Goal: Information Seeking & Learning: Check status

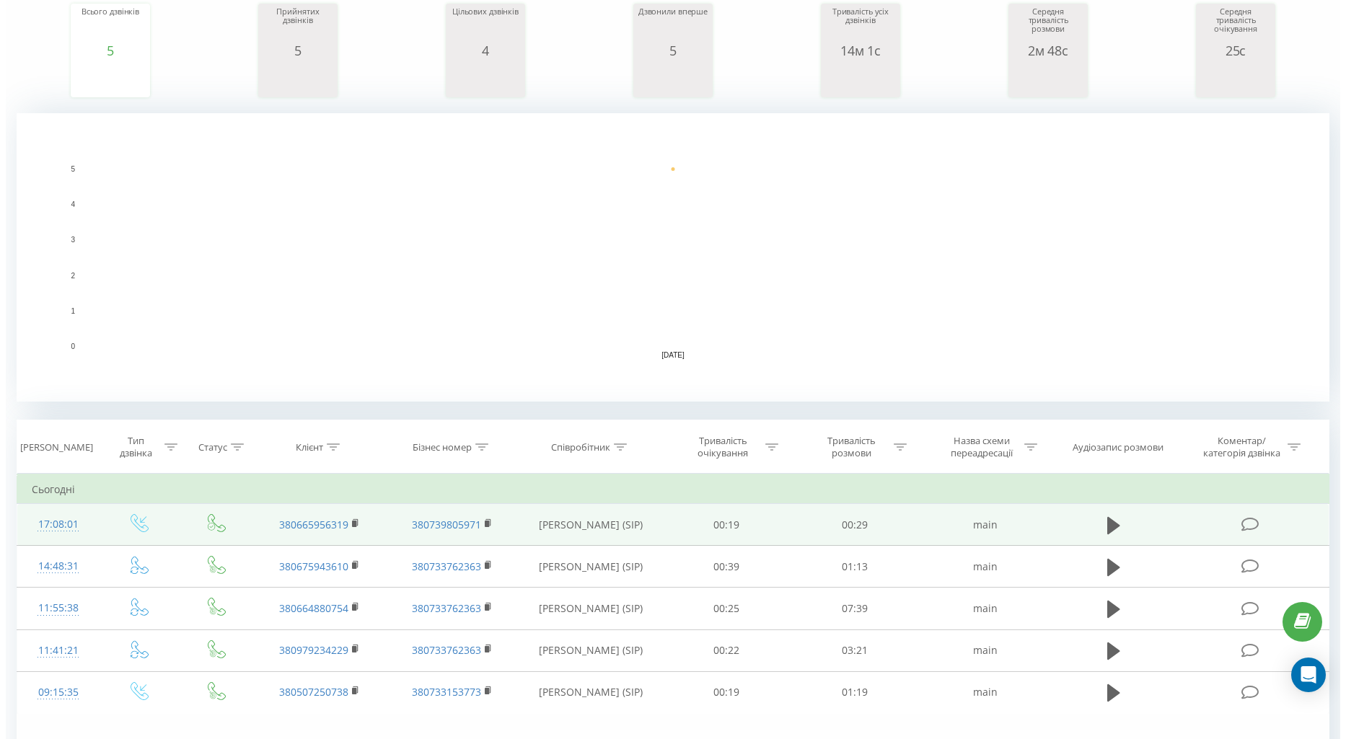
scroll to position [240, 0]
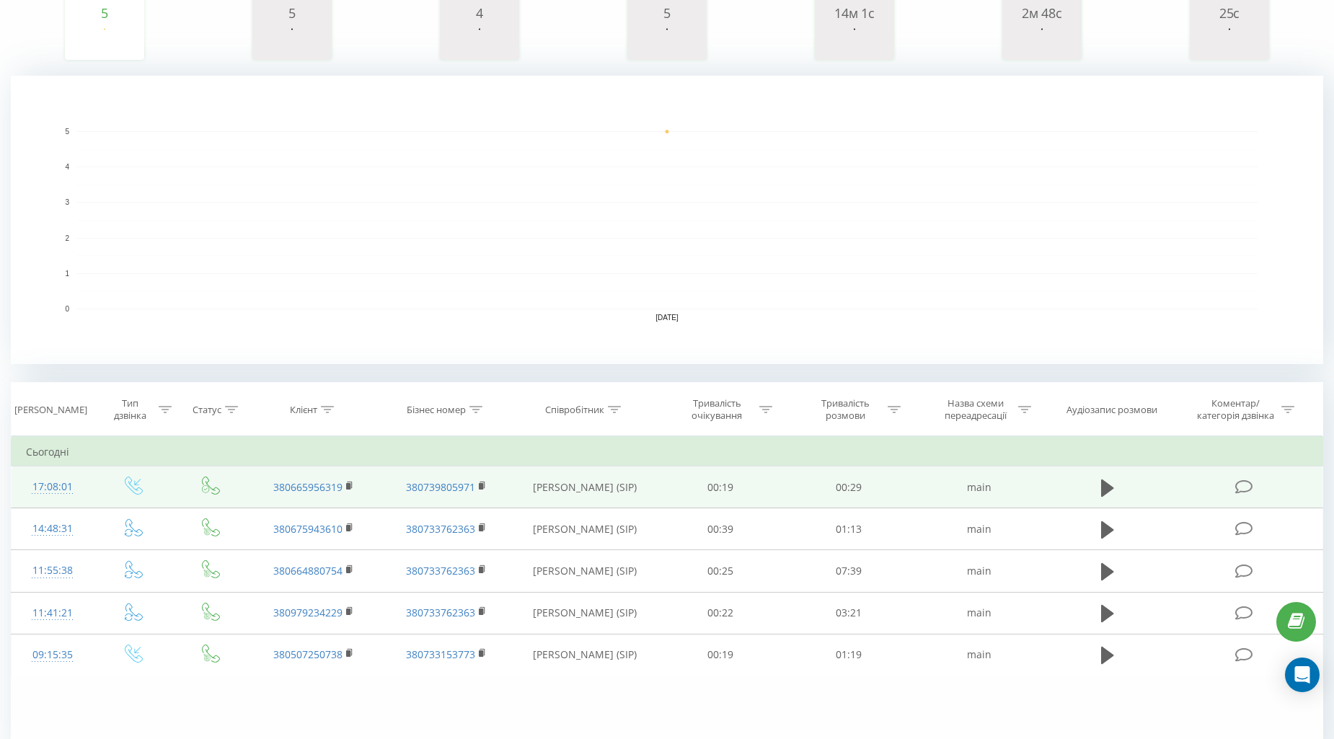
click at [45, 489] on div "17:08:01" at bounding box center [52, 487] width 53 height 28
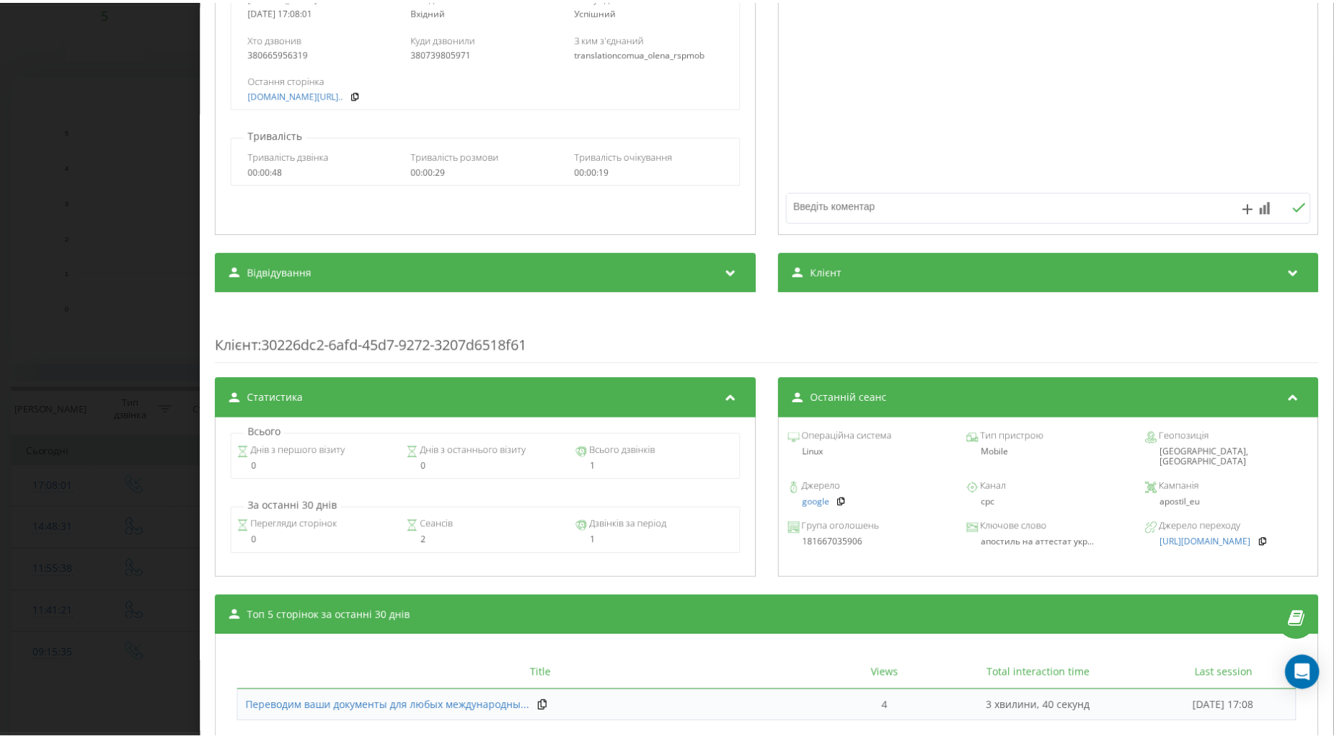
scroll to position [376, 0]
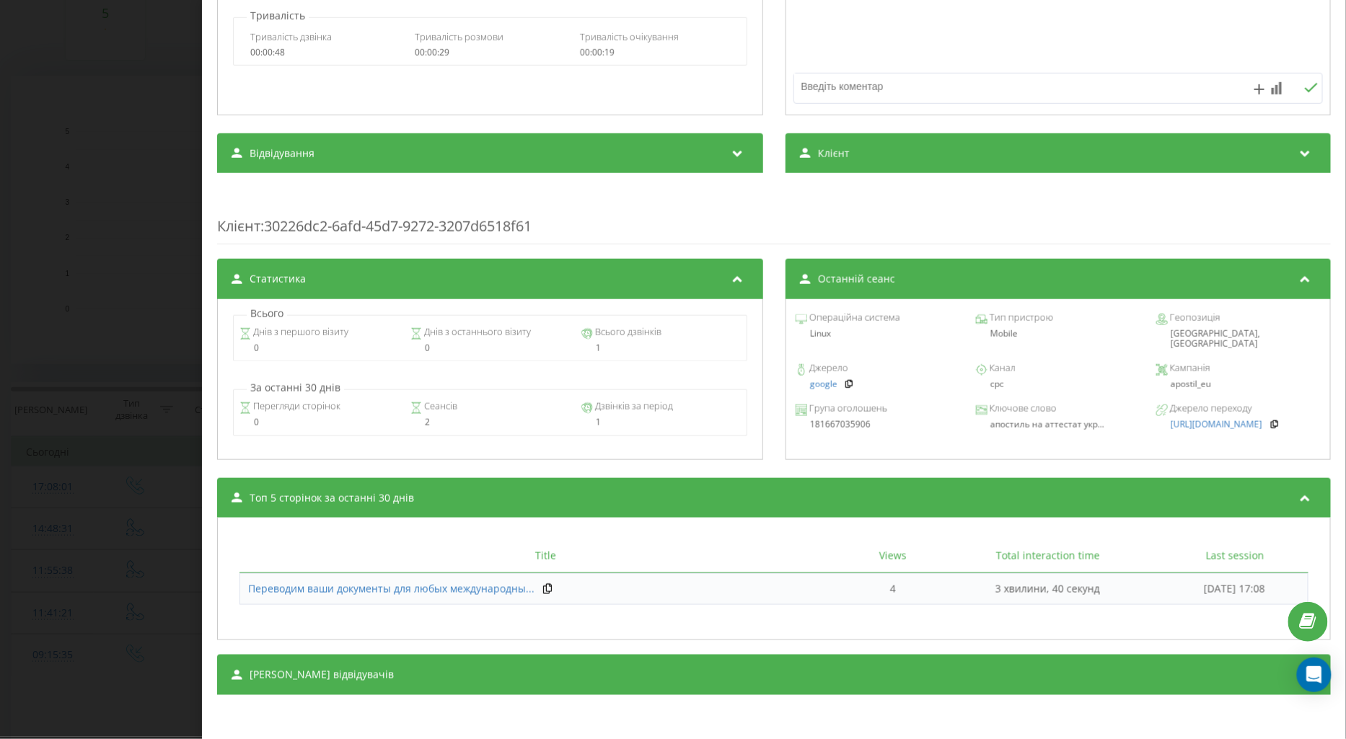
click at [175, 483] on div "Дзвінок : ua9_-1755612481.1396593 1 x - 00:29 00:00 00:00 Транскрипція Для AI-а…" at bounding box center [673, 369] width 1346 height 739
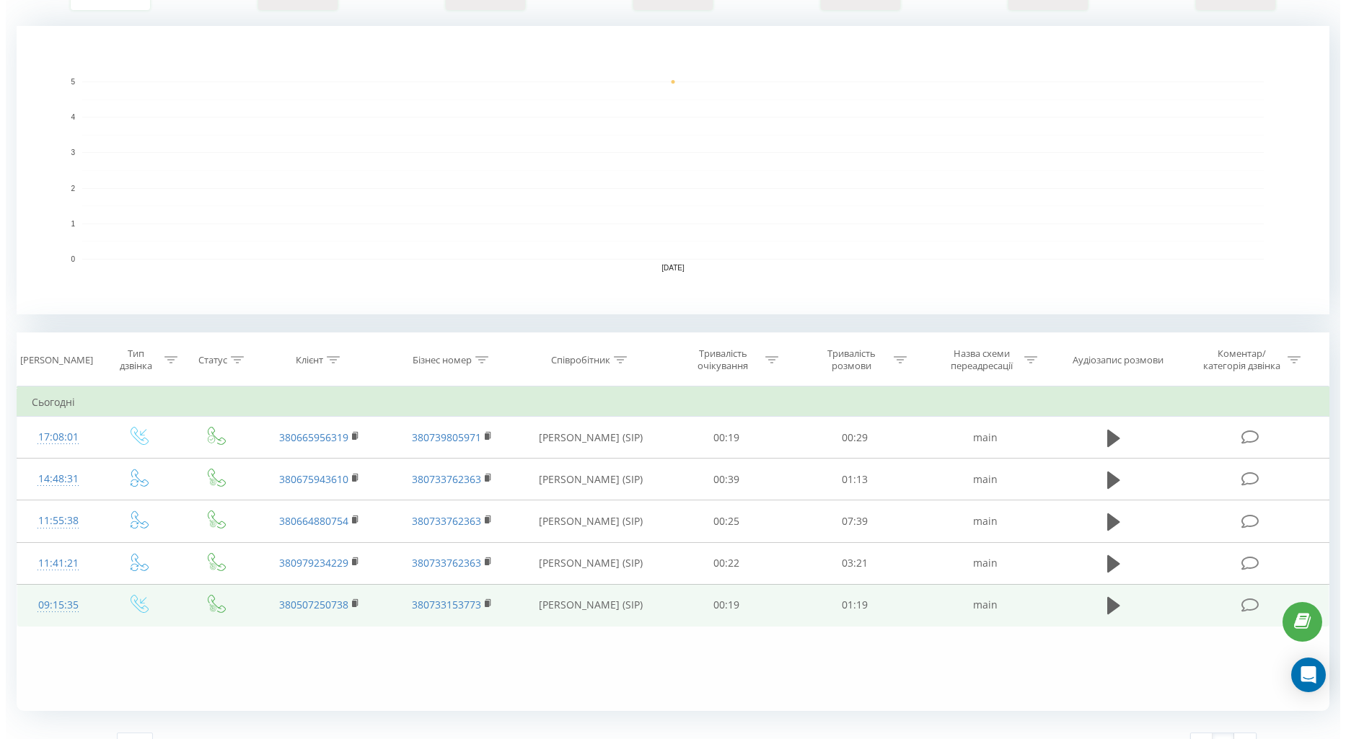
scroll to position [315, 0]
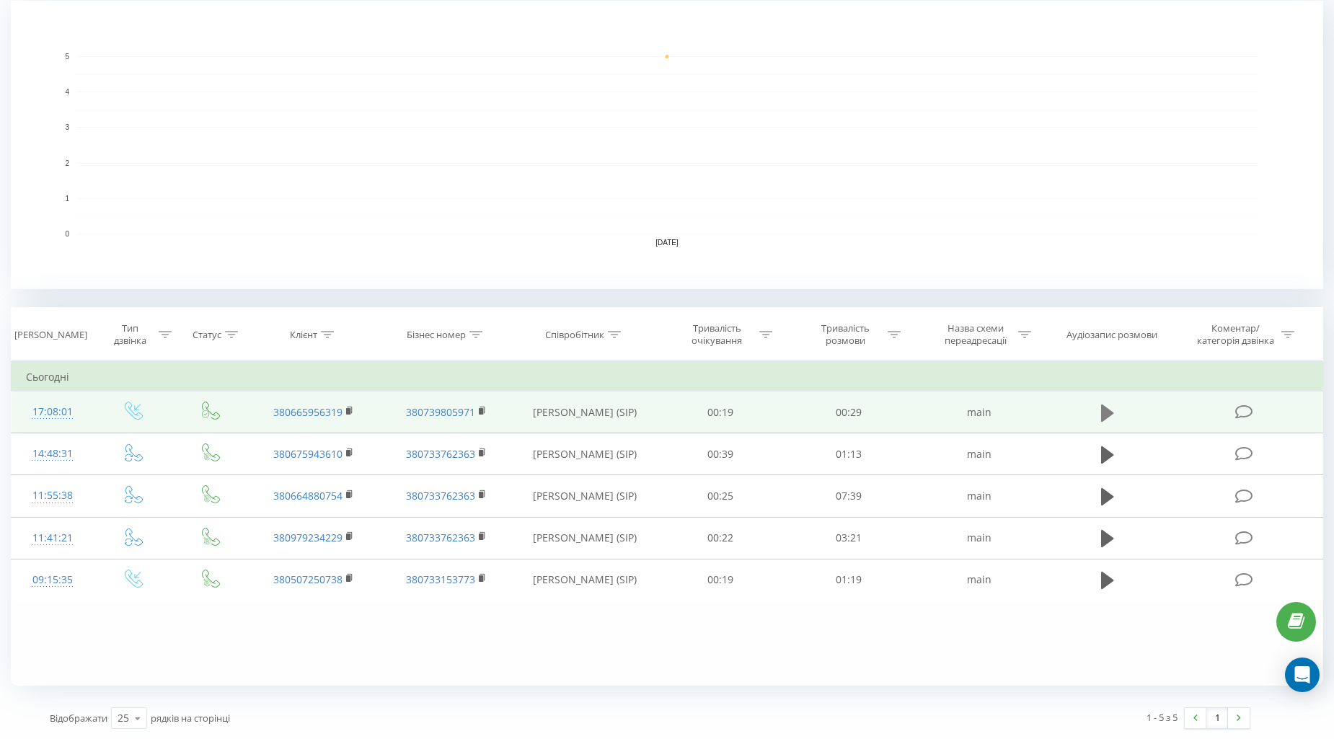
click at [1102, 420] on icon at bounding box center [1107, 413] width 13 height 20
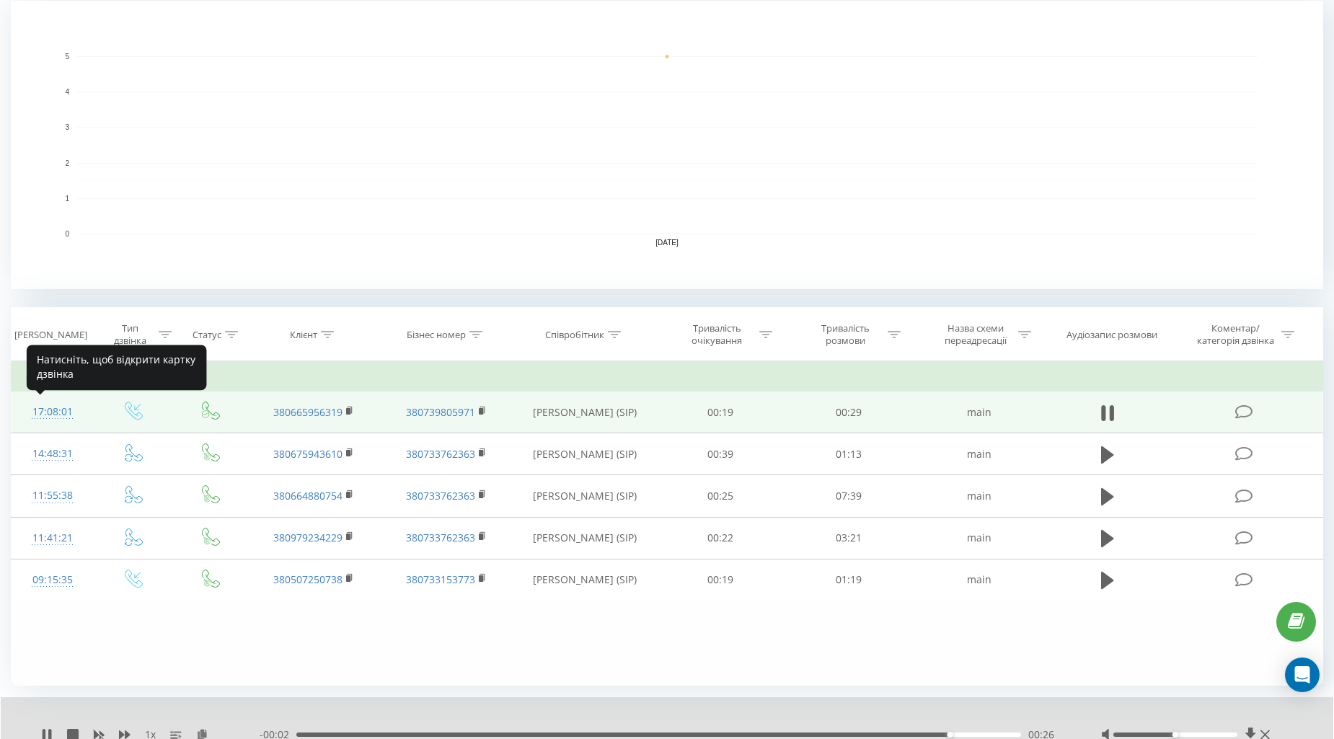
click at [56, 410] on div "17:08:01" at bounding box center [52, 412] width 53 height 28
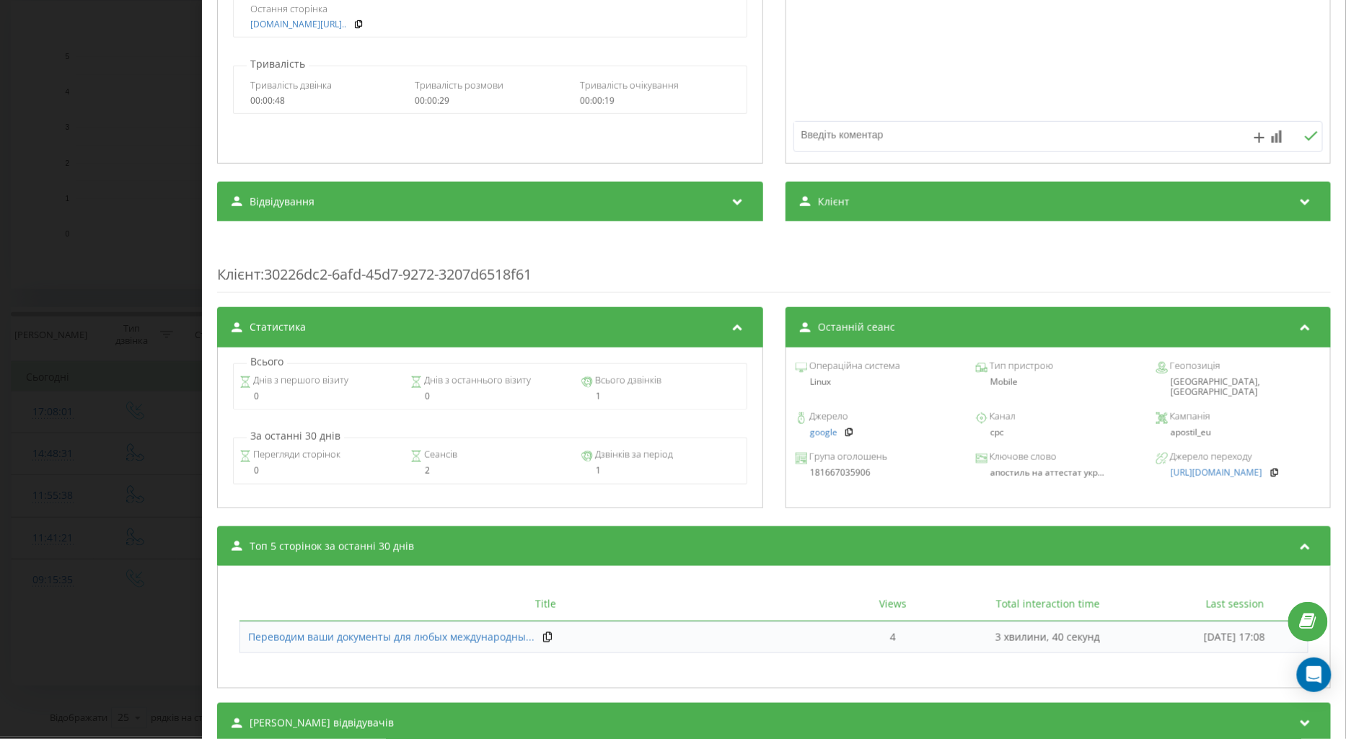
scroll to position [376, 0]
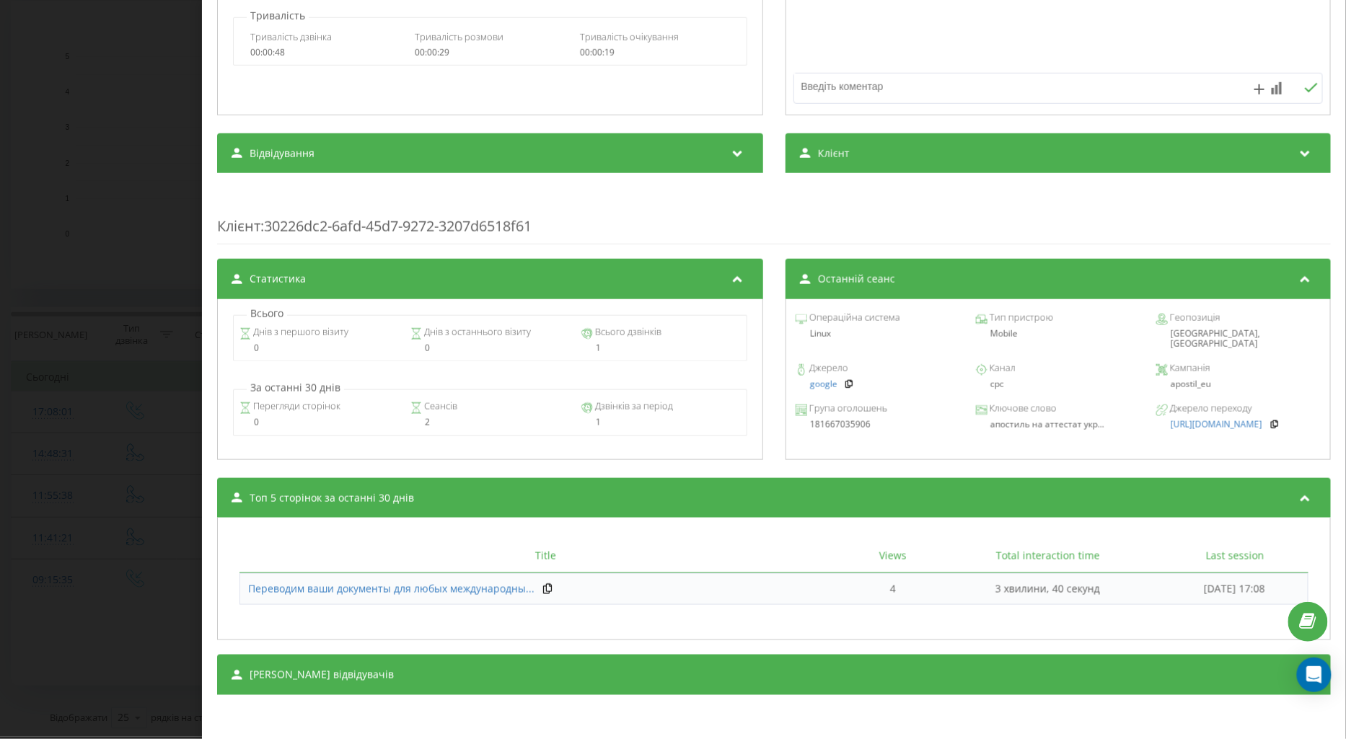
click at [150, 527] on div "Дзвінок : ua9_-1755612481.1396593 1 x 00:00 00:29 00:29 Транскрипція Для AI-ана…" at bounding box center [673, 369] width 1346 height 739
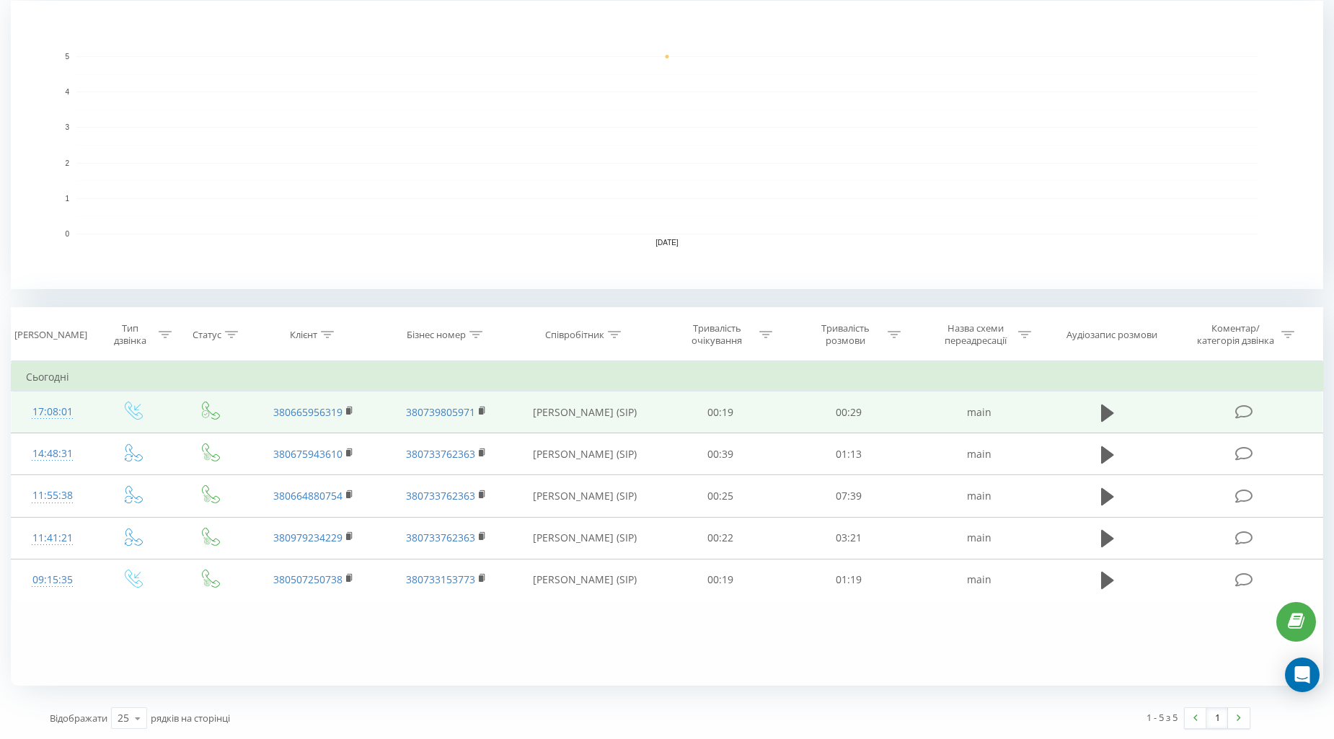
click at [49, 414] on div "17:08:01" at bounding box center [52, 412] width 53 height 28
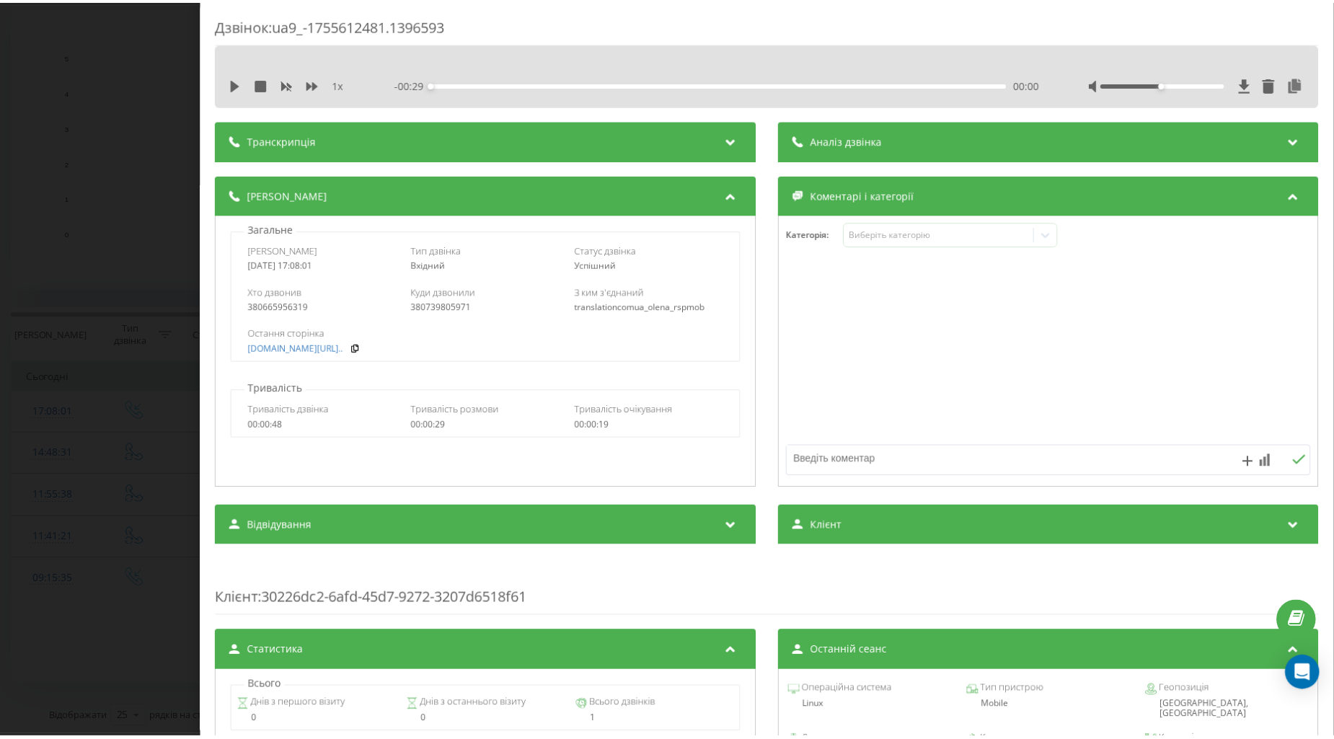
scroll to position [376, 0]
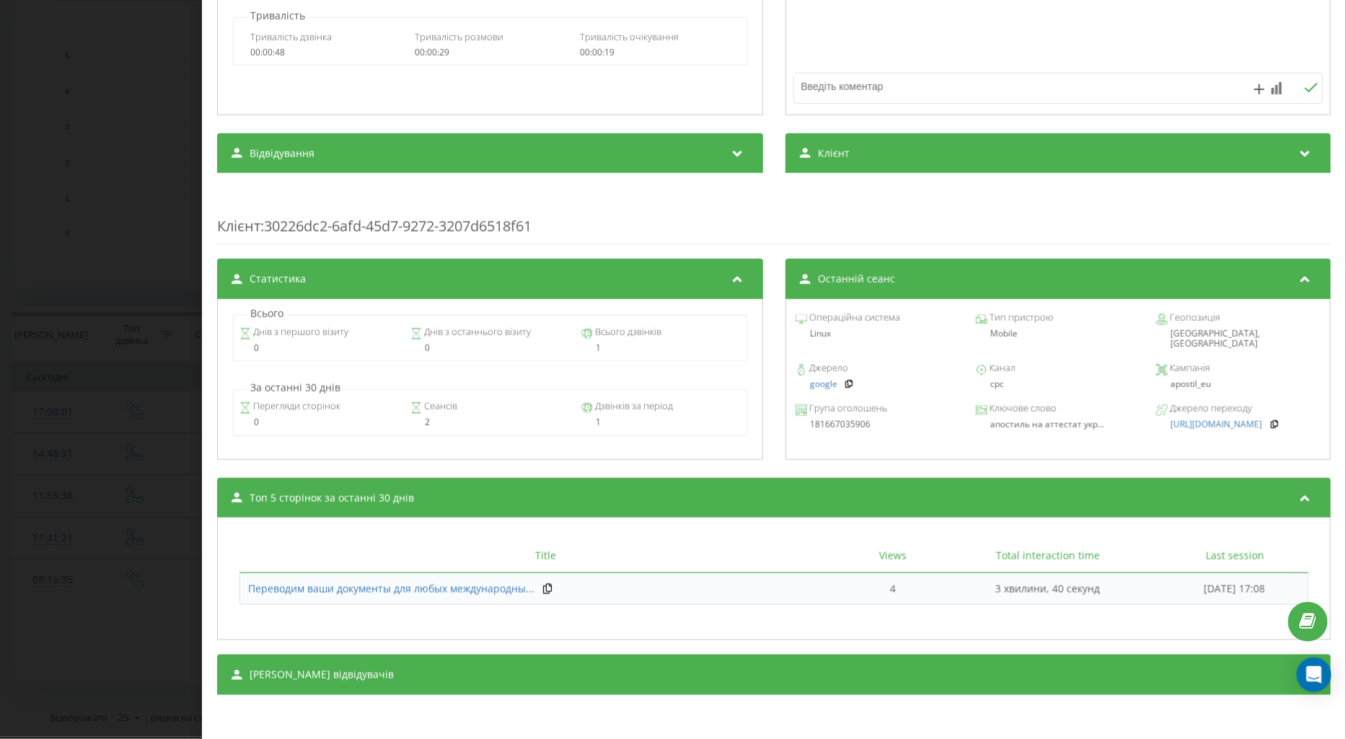
click at [71, 489] on div "Дзвінок : ua9_-1755612481.1396593 1 x - 00:29 00:00 00:00 Транскрипція Для AI-а…" at bounding box center [673, 369] width 1346 height 739
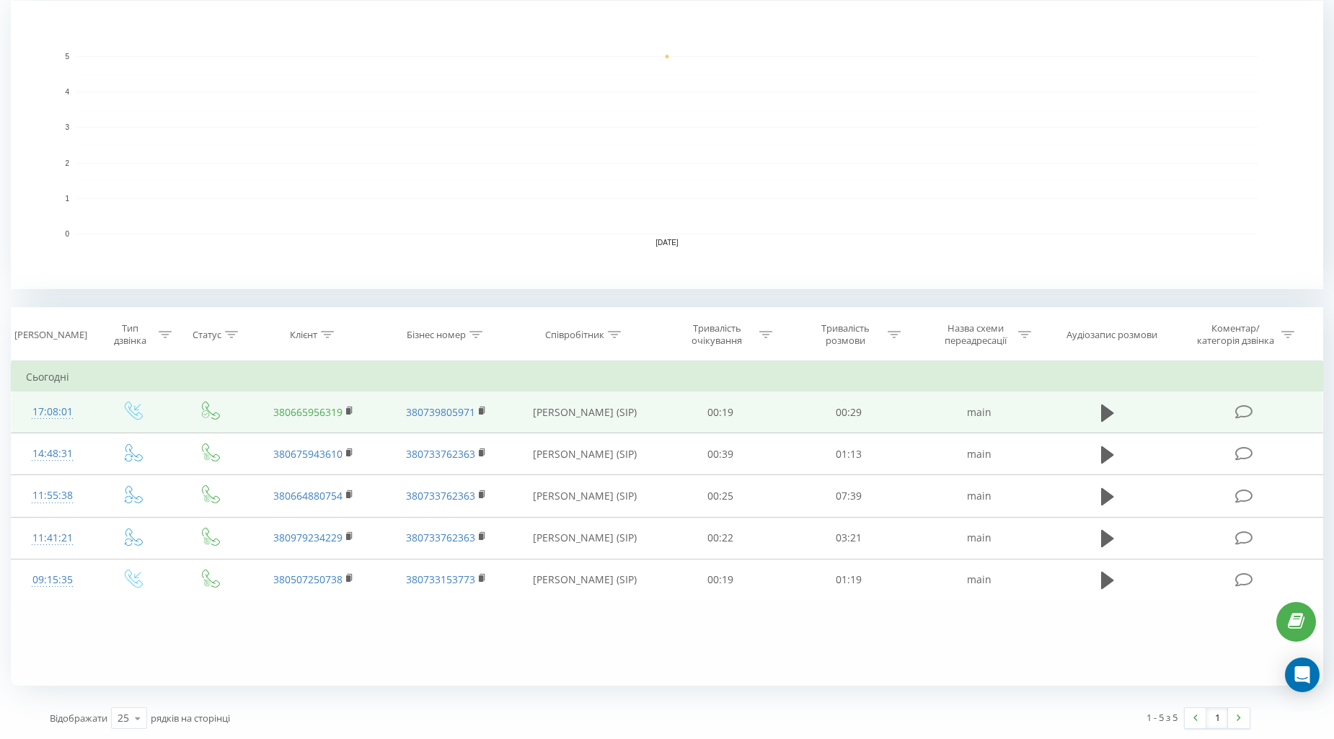
click at [304, 405] on link "380665956319" at bounding box center [307, 412] width 69 height 14
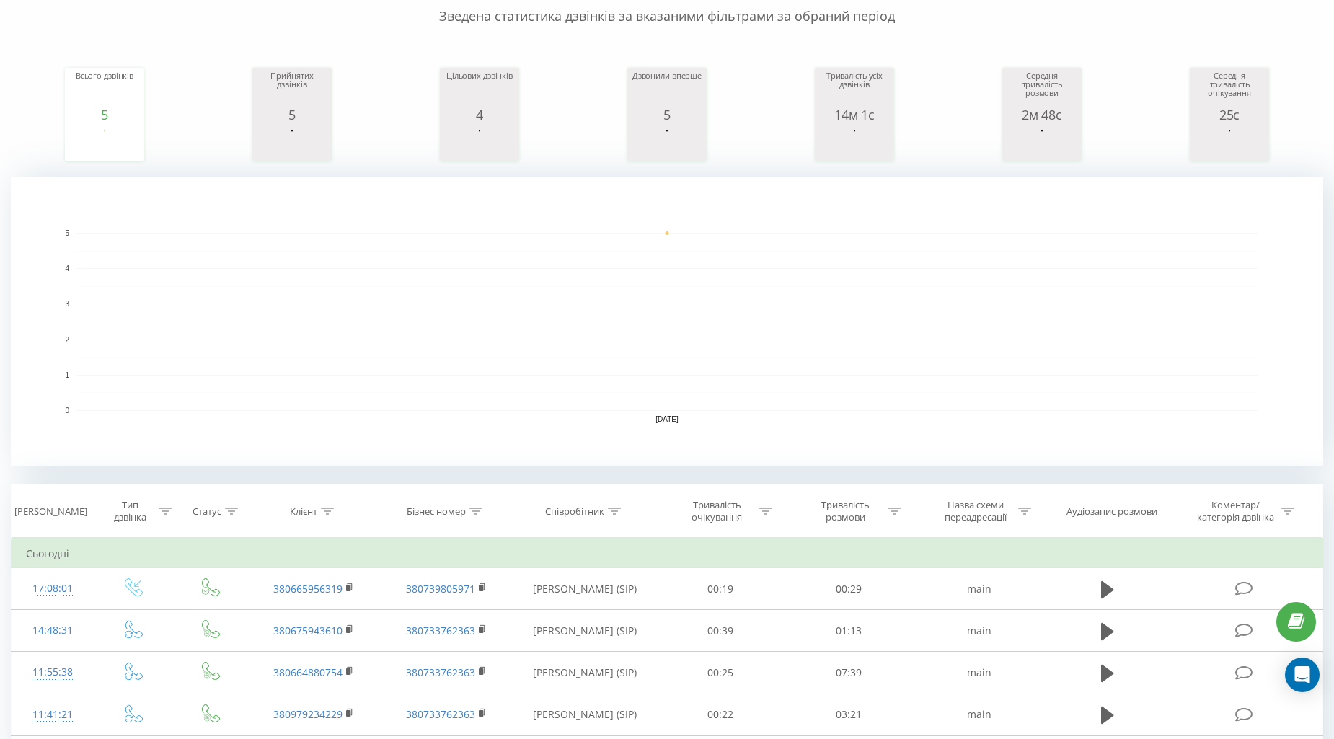
scroll to position [315, 0]
